Goal: Complete application form

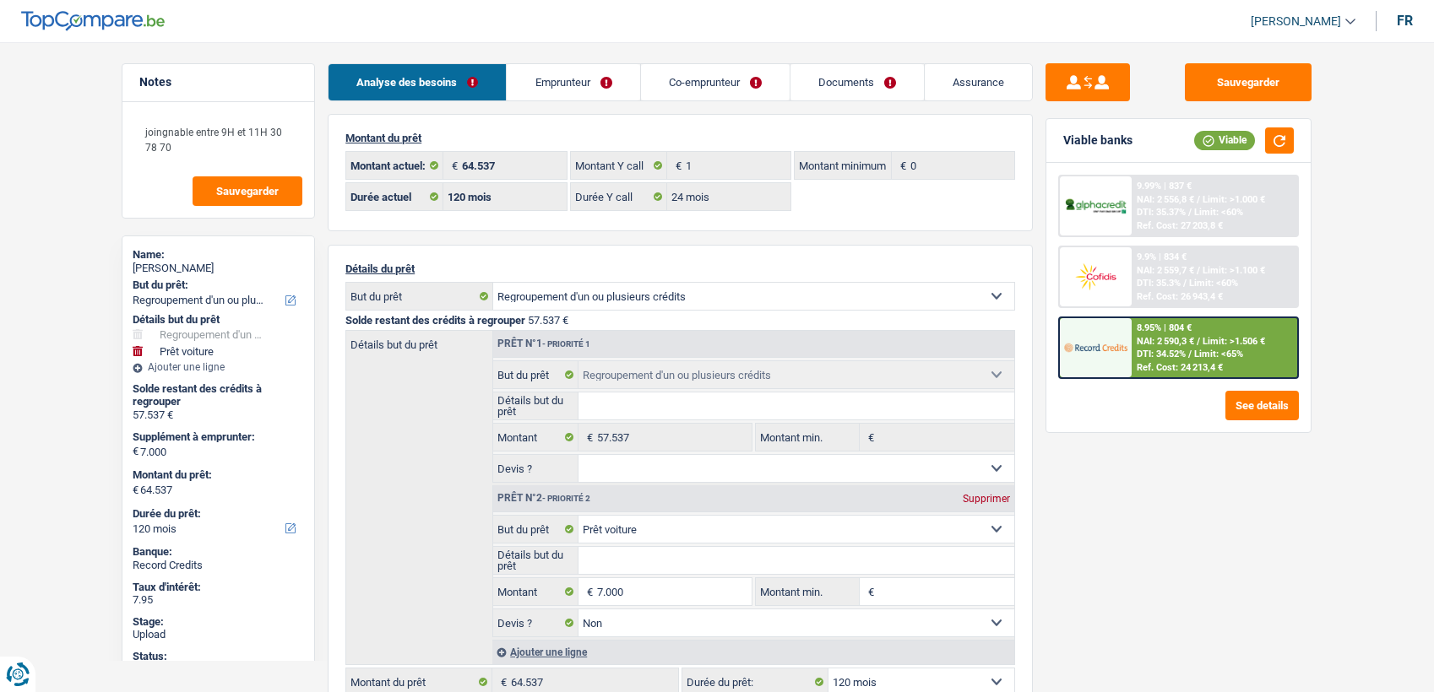
select select "refinancing"
select select "car"
select select "120"
select select "32"
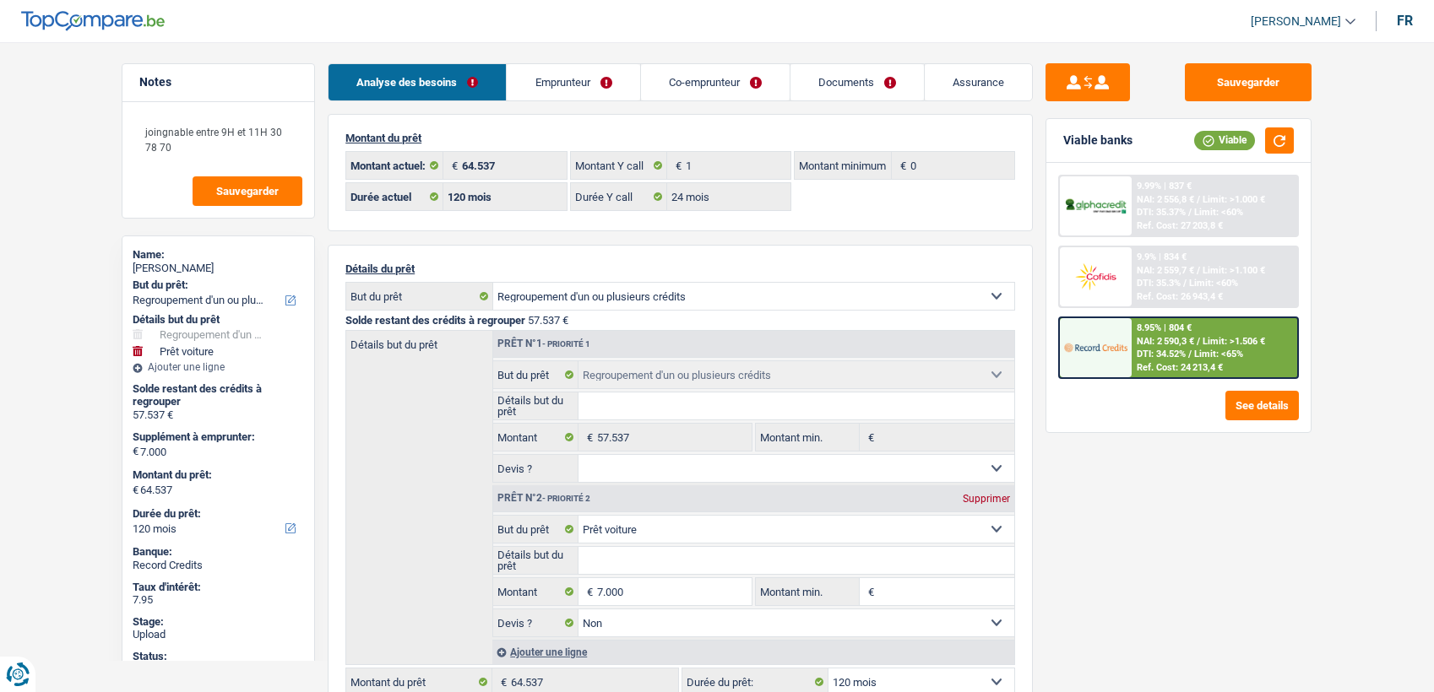
select select "divorced"
click at [641, 68] on link "Co-emprunteur" at bounding box center [715, 82] width 149 height 36
click at [636, 78] on link "Emprunteur" at bounding box center [573, 82] width 133 height 36
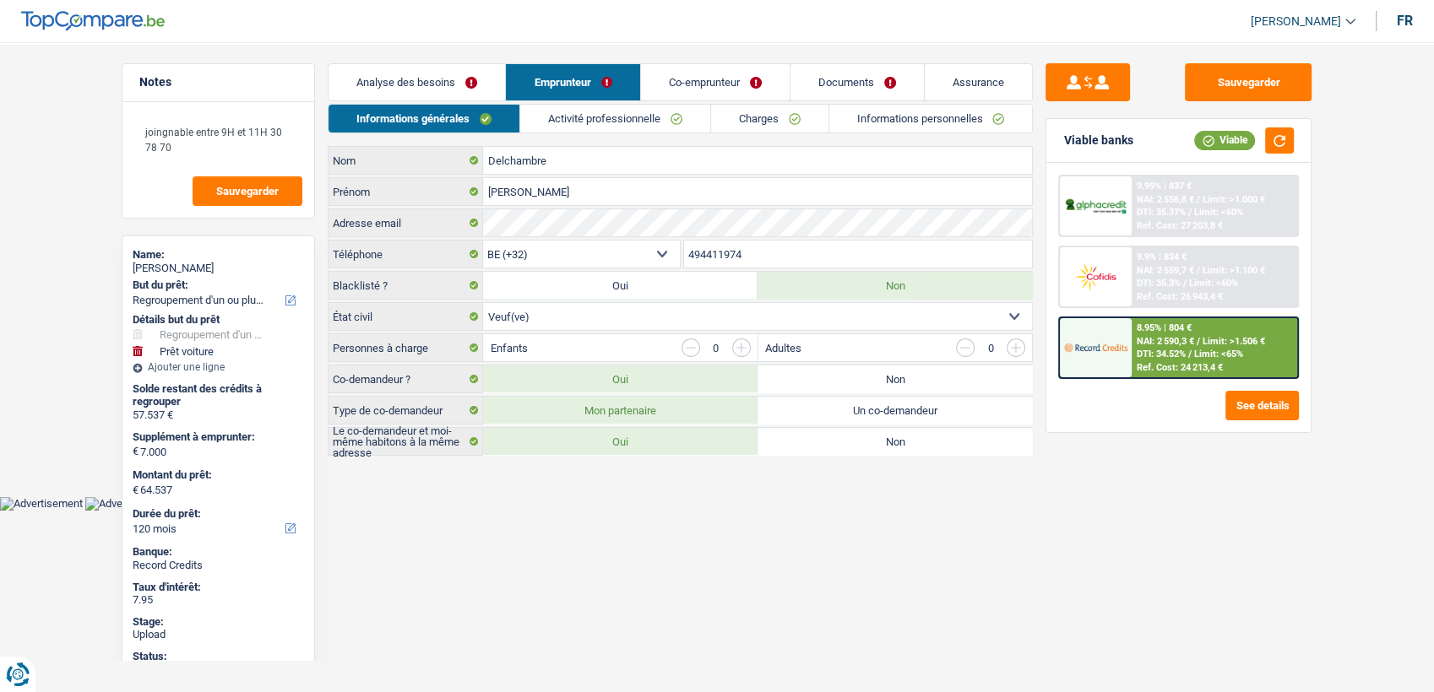
click at [610, 106] on link "Activité professionnelle" at bounding box center [615, 119] width 190 height 28
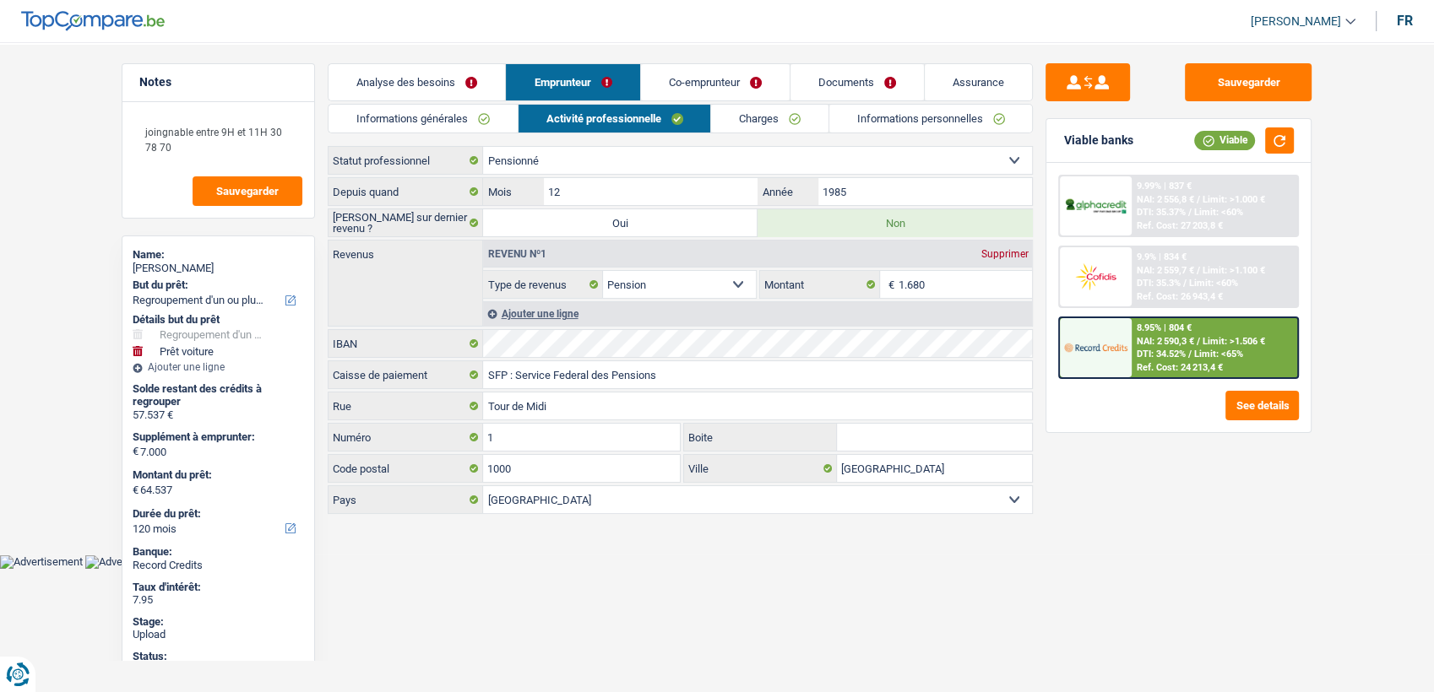
click at [709, 125] on link "Activité professionnelle" at bounding box center [614, 119] width 192 height 28
click at [761, 124] on link "Charges" at bounding box center [769, 119] width 117 height 28
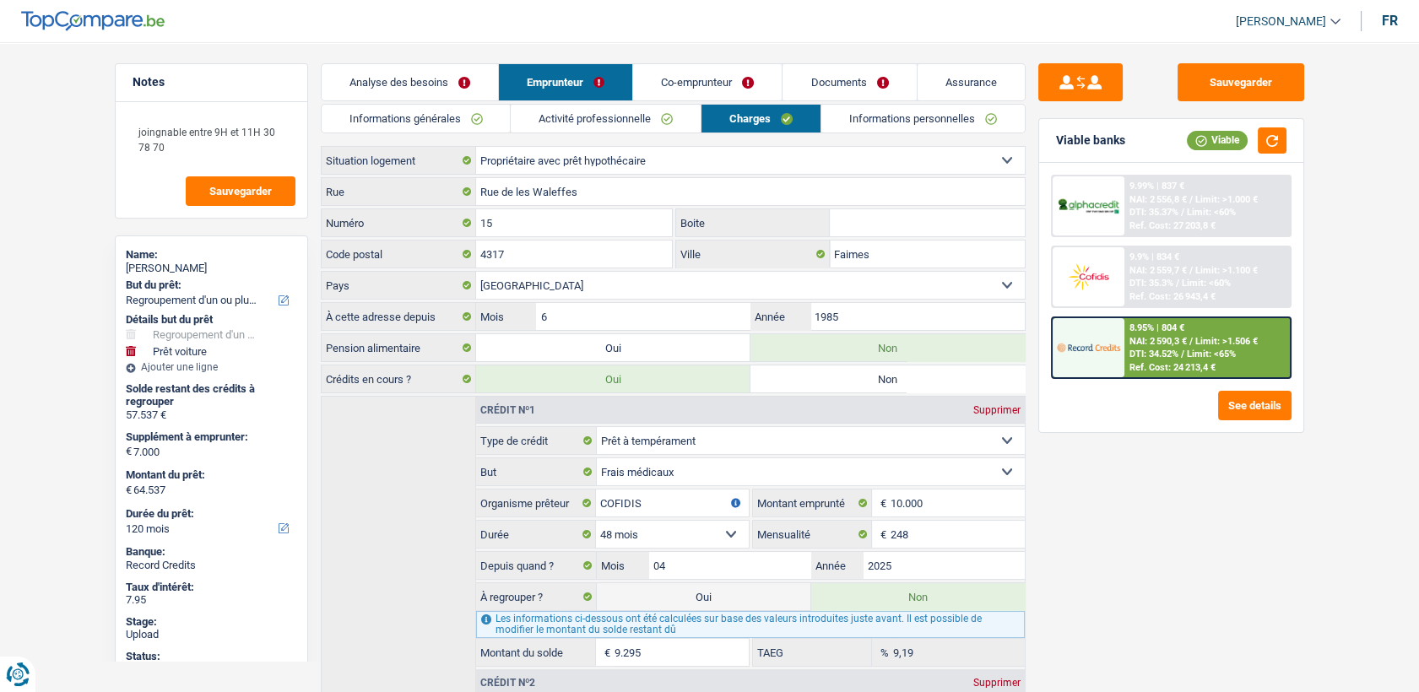
click at [906, 123] on link "Informations personnelles" at bounding box center [922, 119] width 203 height 28
